Goal: Find specific page/section: Find specific page/section

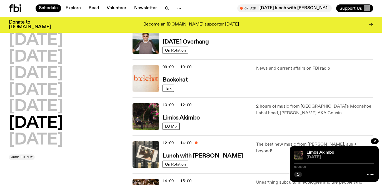
scroll to position [113, 0]
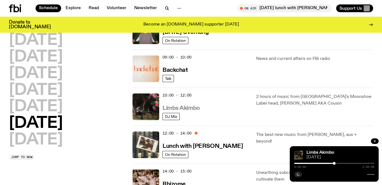
click at [169, 108] on h3 "Limbs Akimbo" at bounding box center [180, 109] width 37 height 6
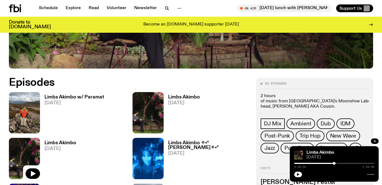
scroll to position [216, 0]
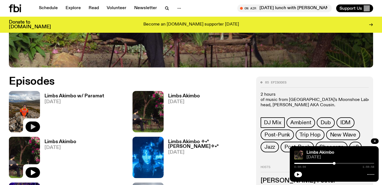
click at [35, 129] on icon "button" at bounding box center [32, 127] width 7 height 7
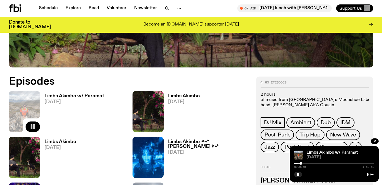
click at [301, 164] on div at bounding box center [300, 163] width 3 height 3
click at [302, 164] on div at bounding box center [302, 163] width 3 height 3
click at [304, 164] on div at bounding box center [304, 163] width 3 height 3
click at [307, 163] on div at bounding box center [306, 163] width 3 height 3
